Goal: Navigation & Orientation: Find specific page/section

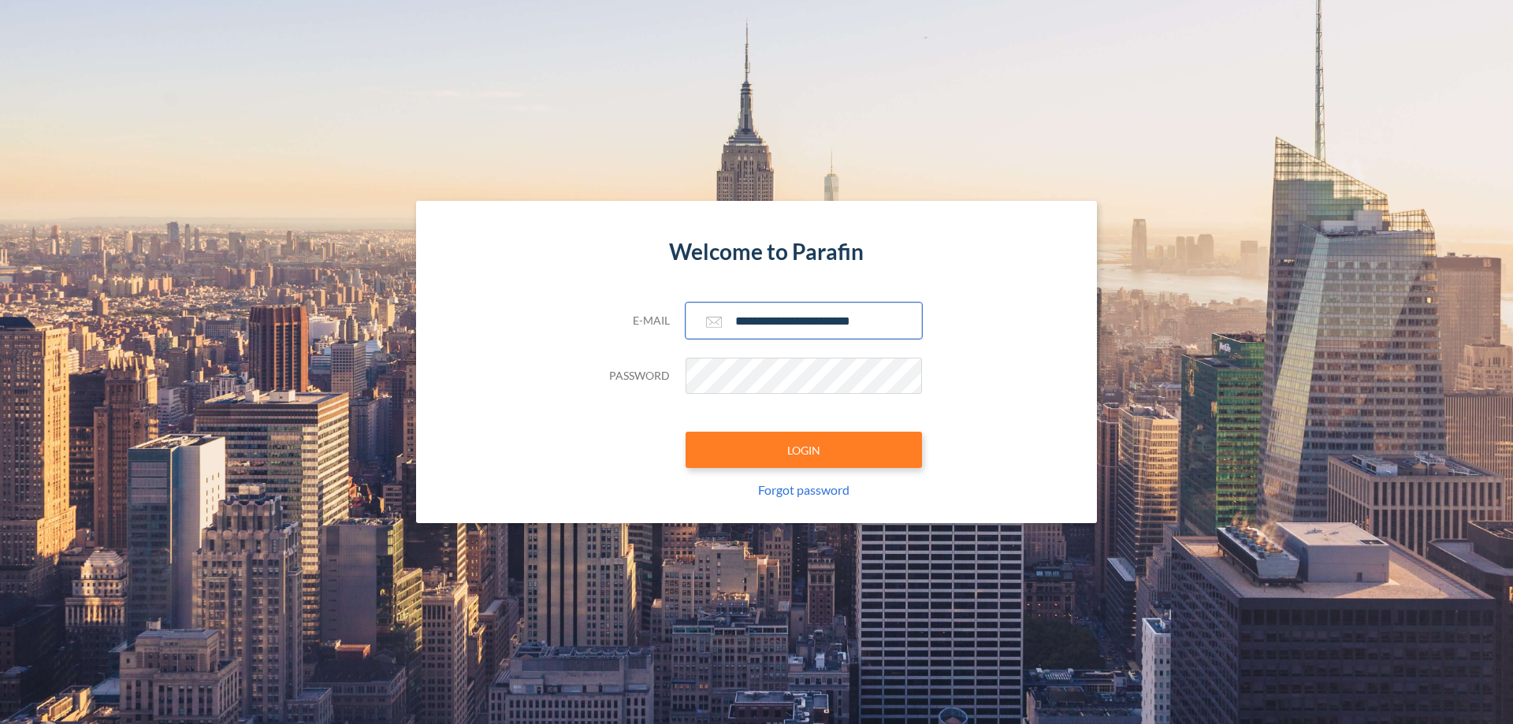
type input "**********"
click at [804, 450] on button "LOGIN" at bounding box center [804, 450] width 236 height 36
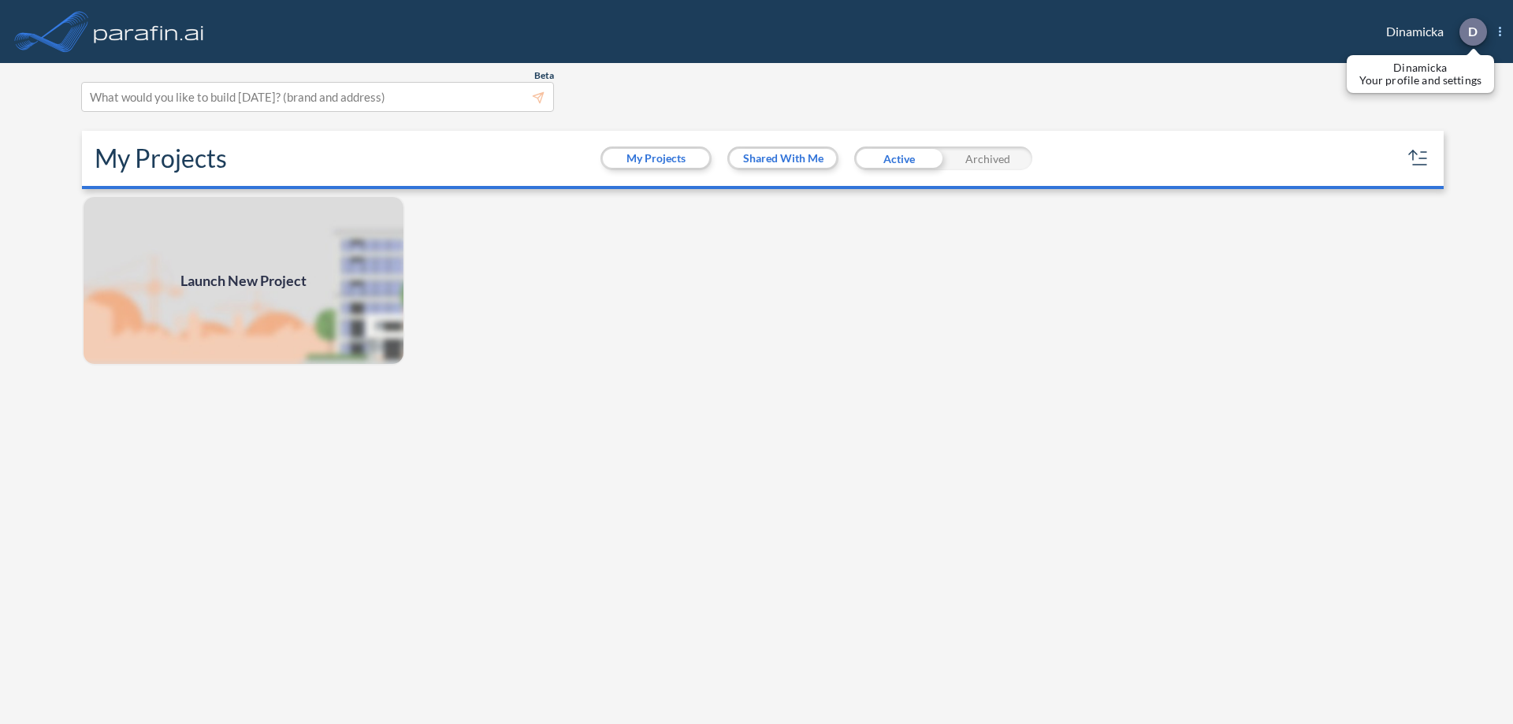
click at [1472, 32] on p "D" at bounding box center [1472, 31] width 9 height 14
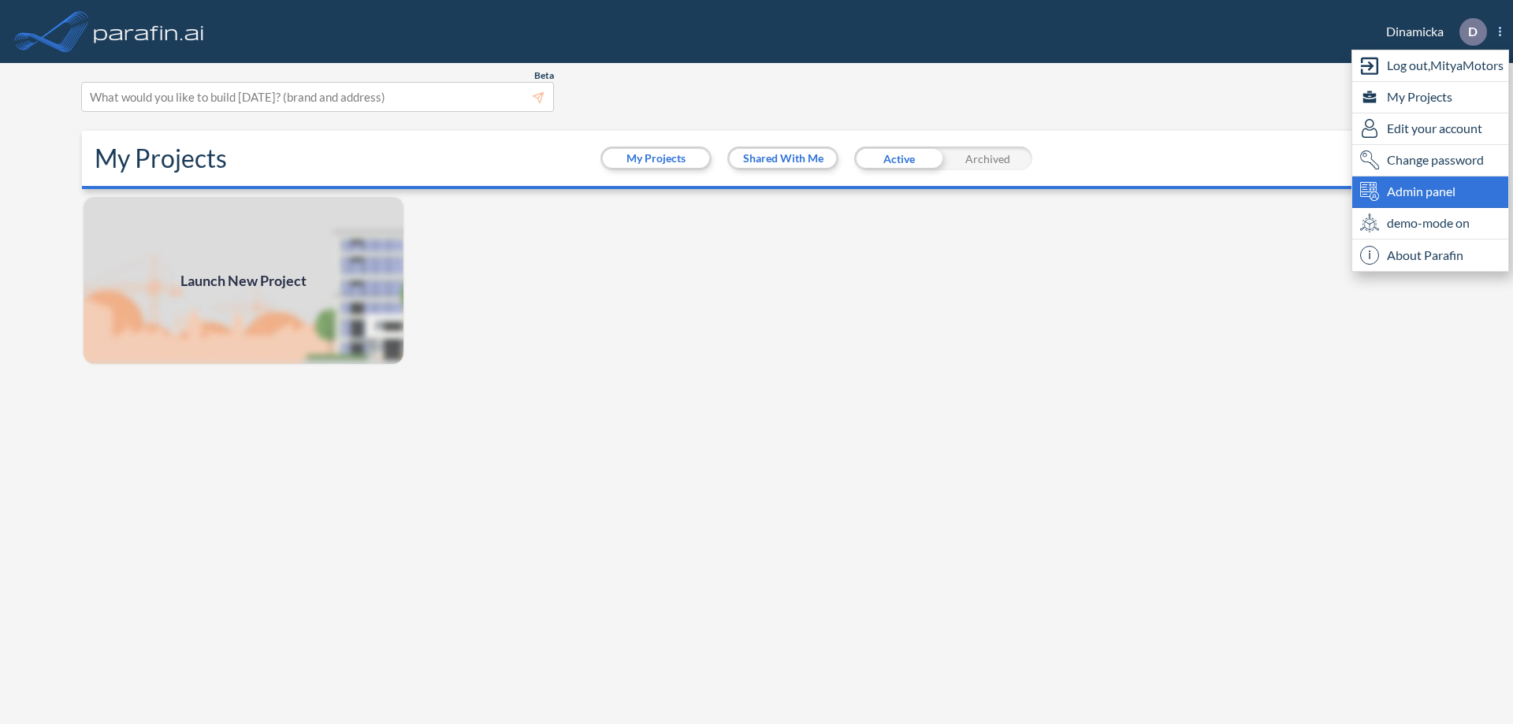
click at [1431, 192] on span "Admin panel" at bounding box center [1421, 191] width 69 height 19
